Goal: Information Seeking & Learning: Learn about a topic

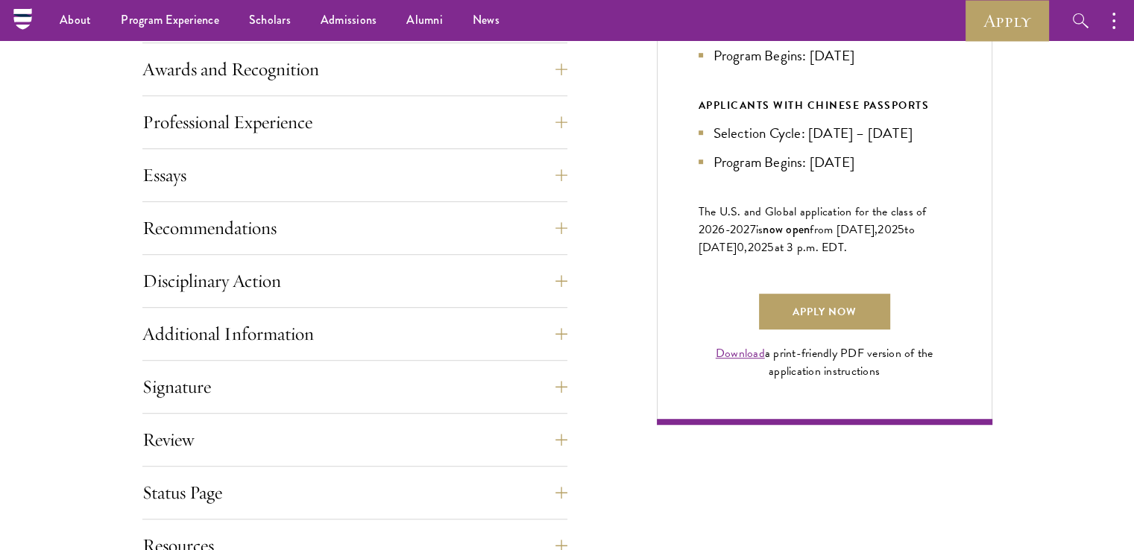
scroll to position [907, 0]
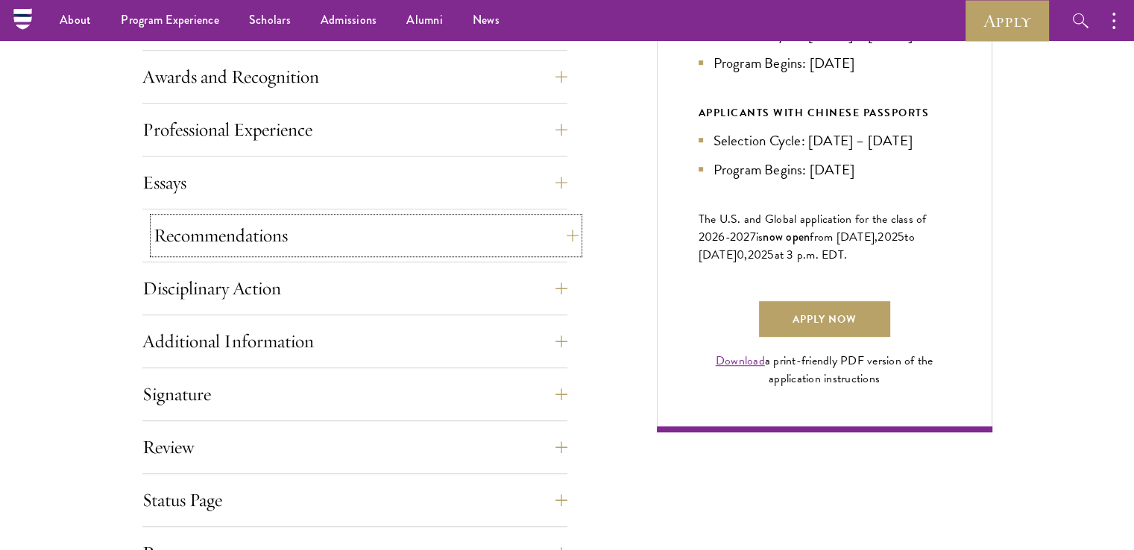
click at [561, 231] on button "Recommendations" at bounding box center [366, 236] width 425 height 36
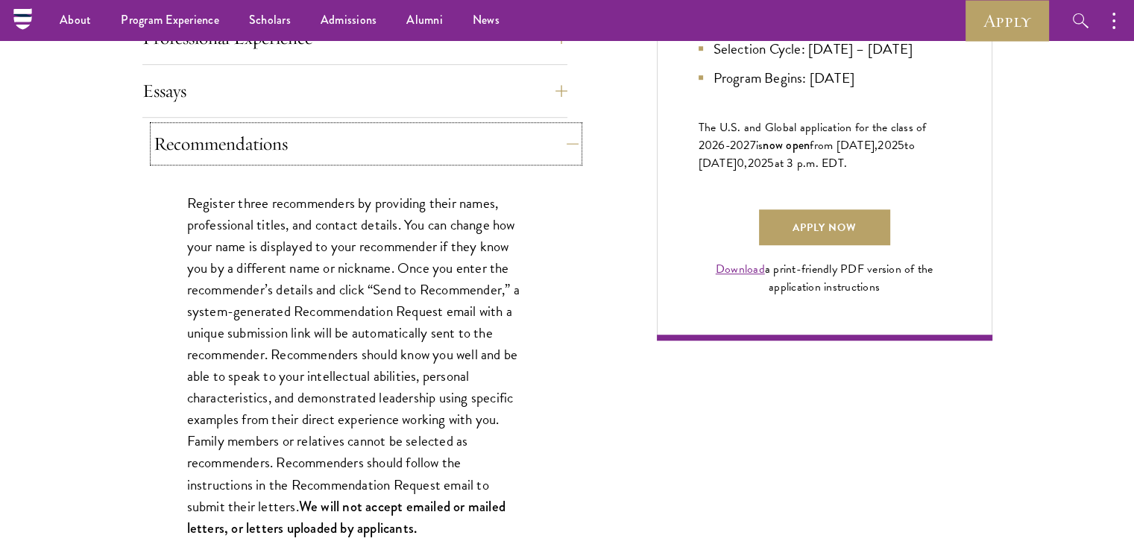
scroll to position [994, 0]
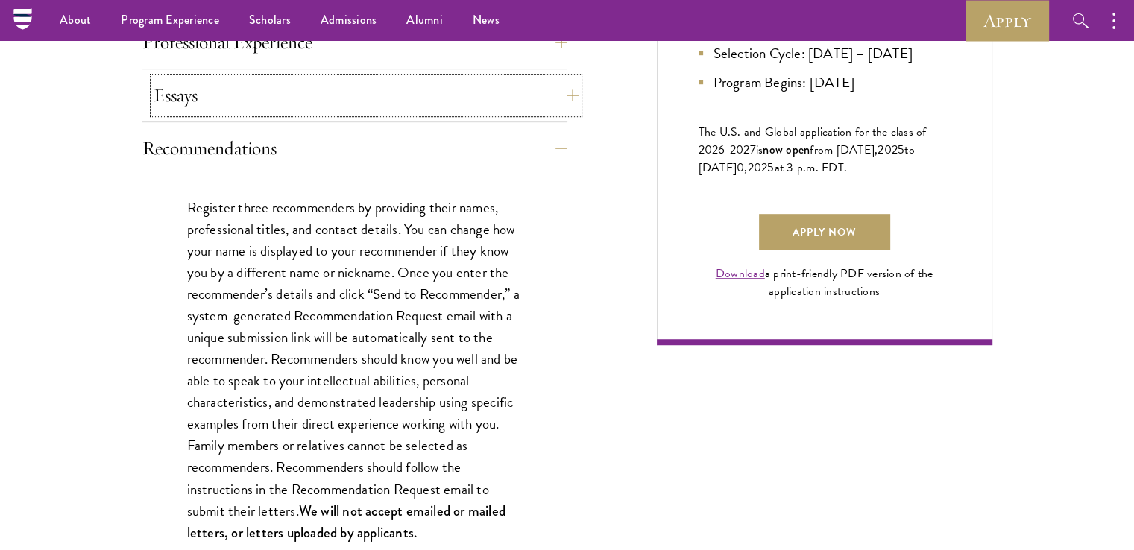
click at [558, 84] on button "Essays" at bounding box center [366, 96] width 425 height 36
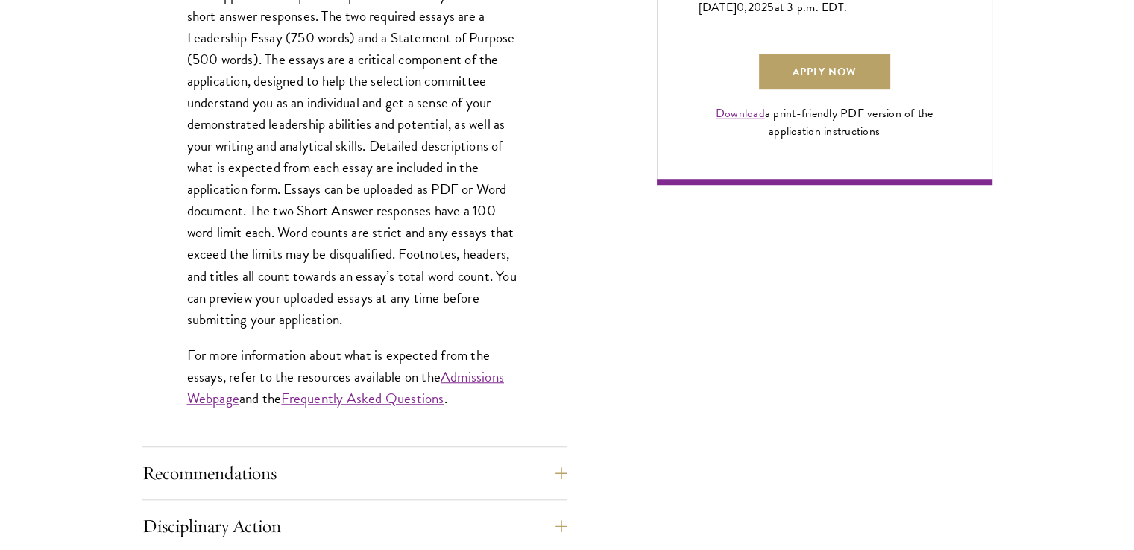
scroll to position [1156, 0]
click at [458, 373] on link "Admissions Webpage" at bounding box center [345, 386] width 317 height 43
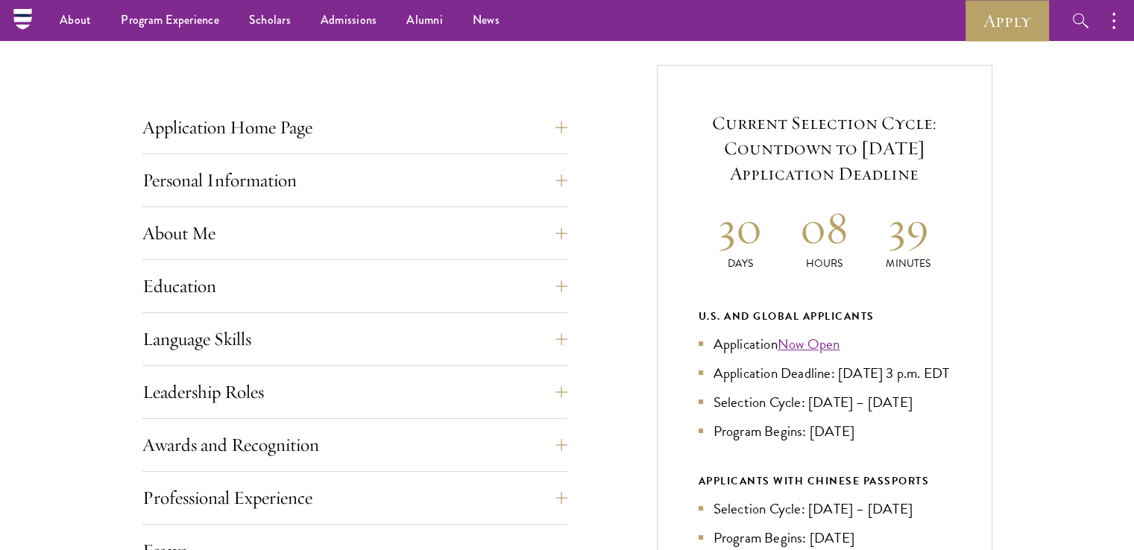
scroll to position [537, 0]
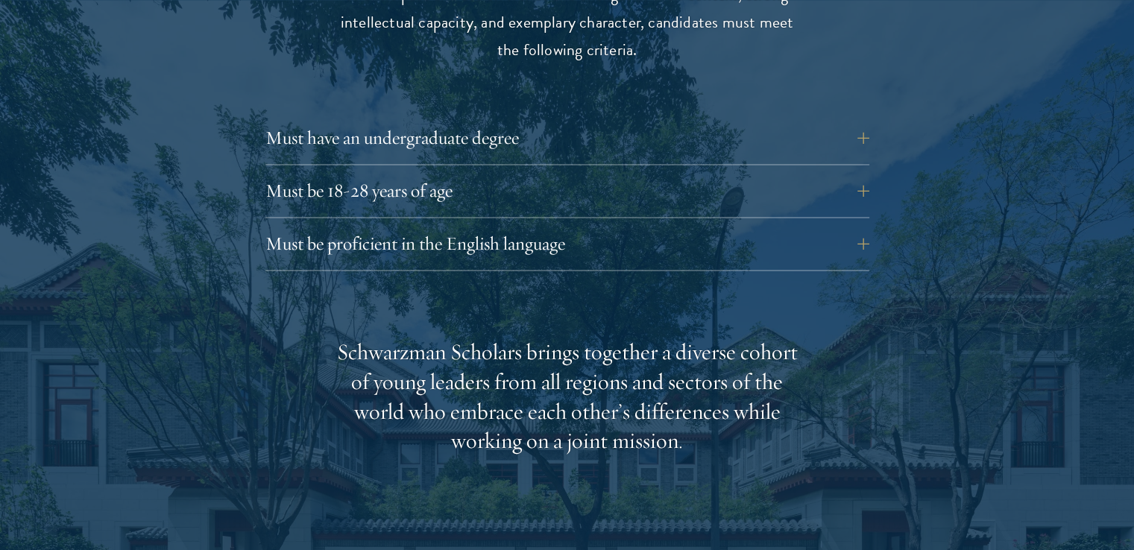
scroll to position [2128, 0]
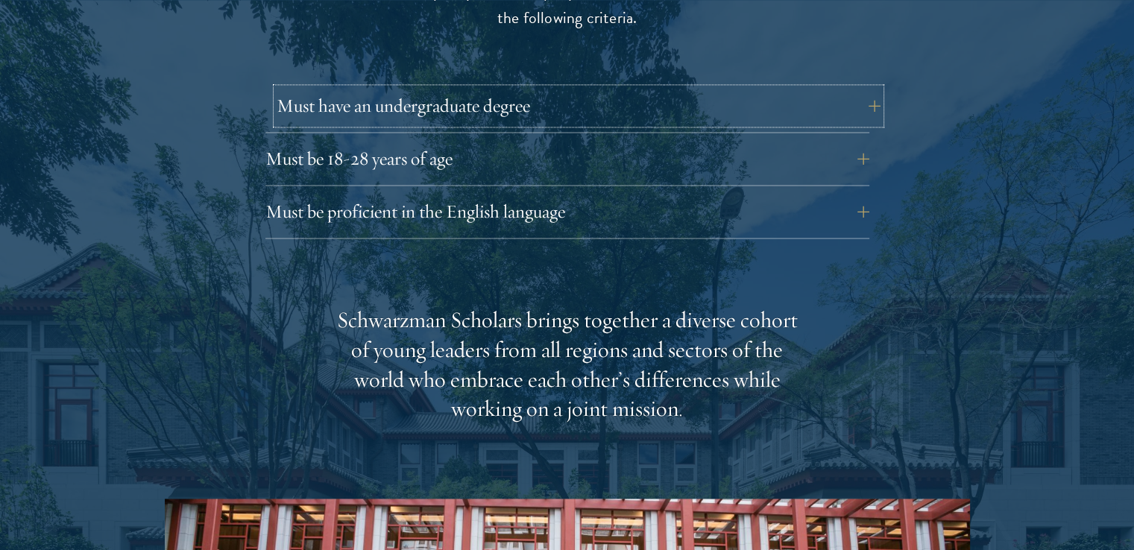
click at [515, 88] on button "Must have an undergraduate degree" at bounding box center [579, 106] width 604 height 36
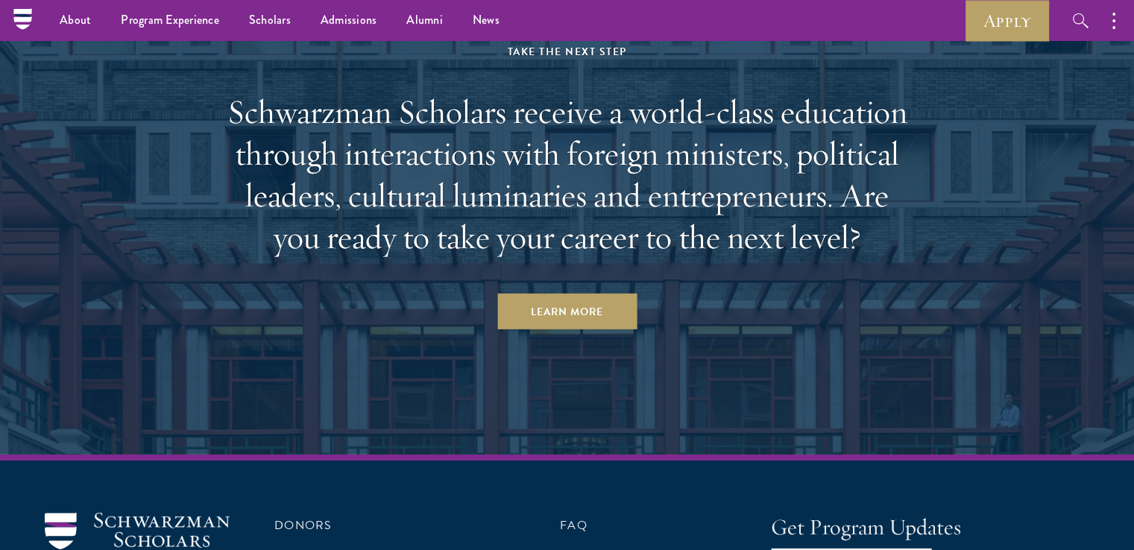
scroll to position [4408, 0]
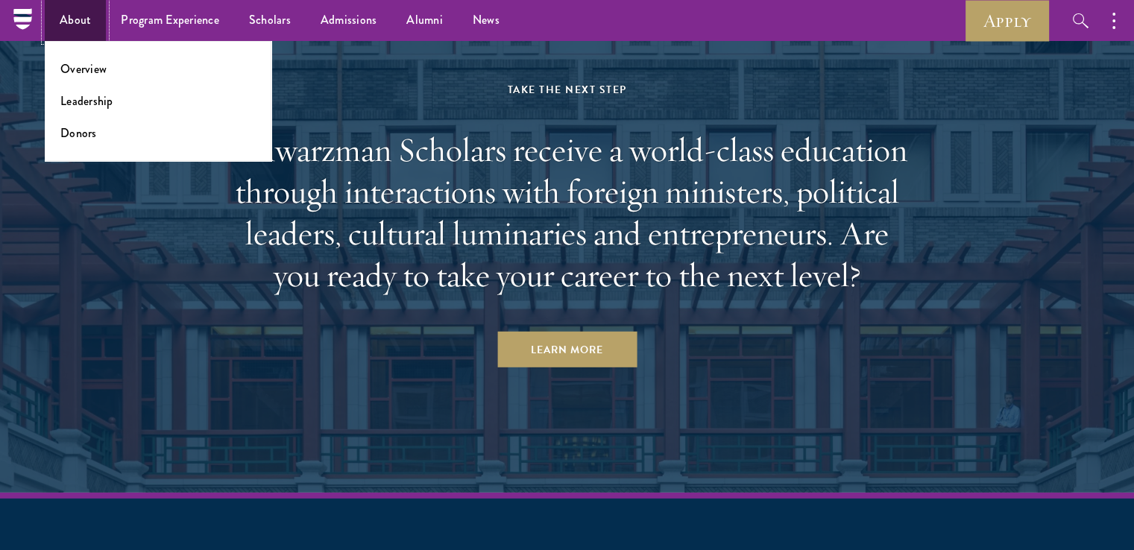
click at [81, 19] on link "About" at bounding box center [75, 20] width 61 height 41
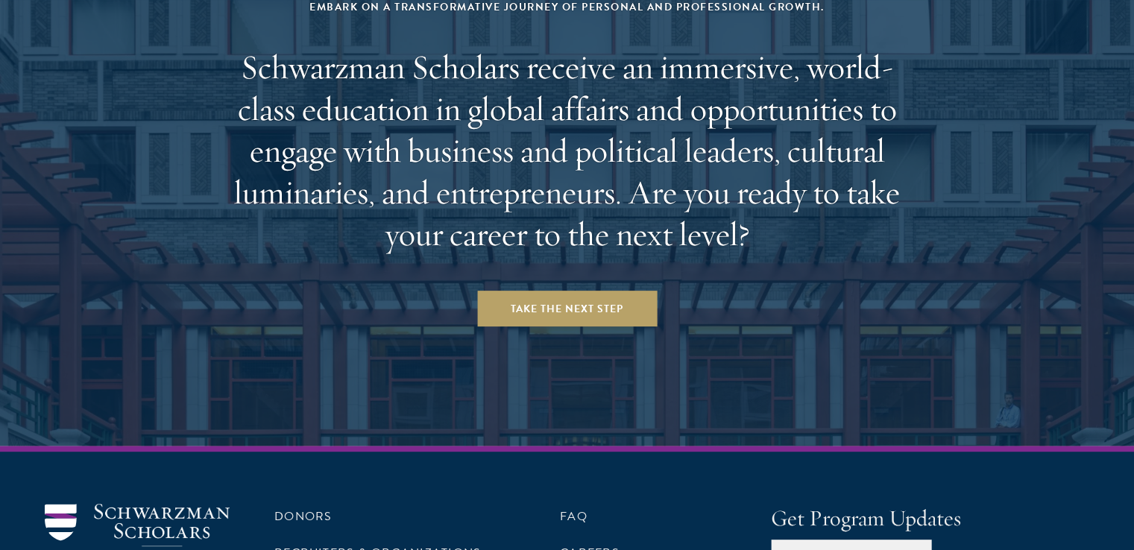
scroll to position [6218, 0]
